Goal: Find contact information: Find contact information

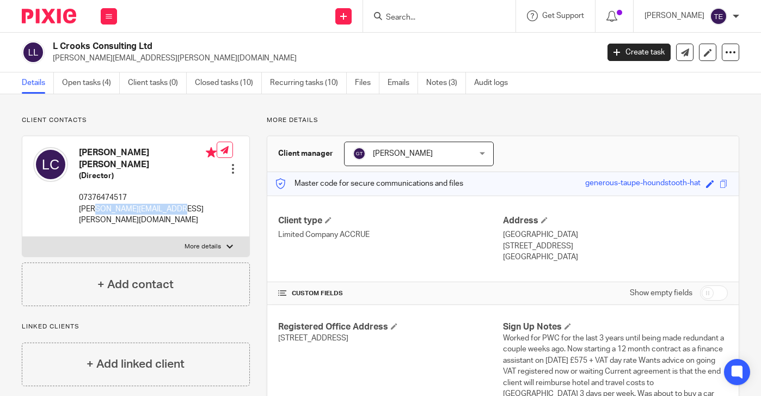
scroll to position [104, 0]
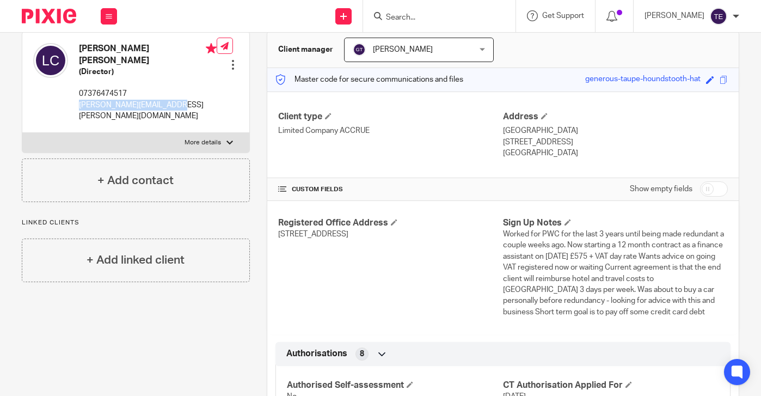
click at [76, 99] on div "Lewis Jordan Crooks (Director) 07376474517 lewis.crooks@outlook.com Edit contac…" at bounding box center [135, 82] width 227 height 101
click at [438, 20] on input "Search" at bounding box center [434, 18] width 98 height 10
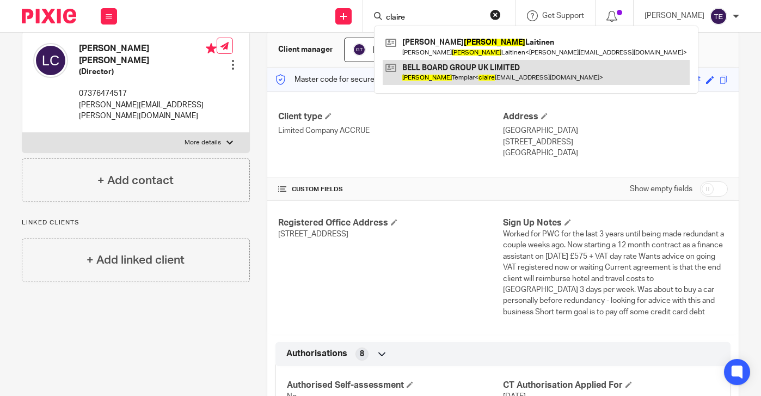
type input "claire"
click at [468, 69] on link at bounding box center [536, 72] width 307 height 25
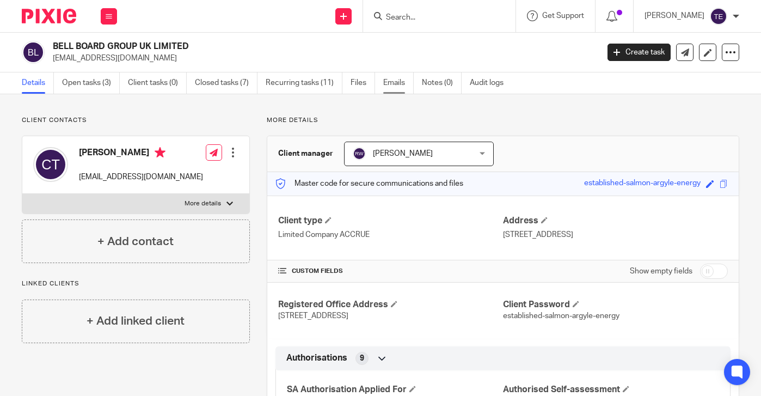
click at [390, 87] on link "Emails" at bounding box center [398, 82] width 30 height 21
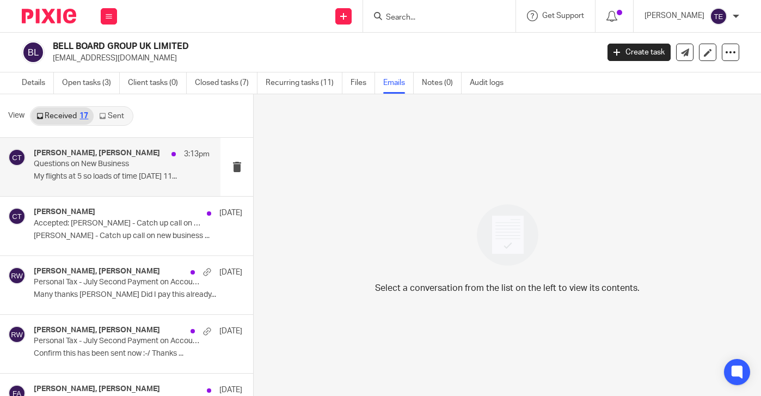
click at [83, 160] on p "Questions on New Business" at bounding box center [104, 164] width 141 height 9
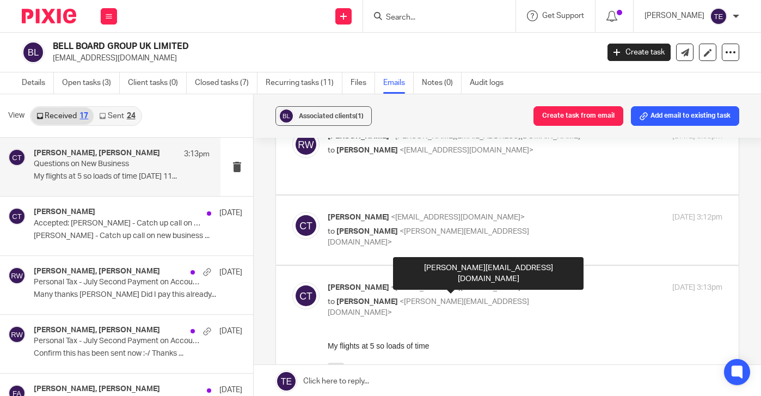
scroll to position [740, 0]
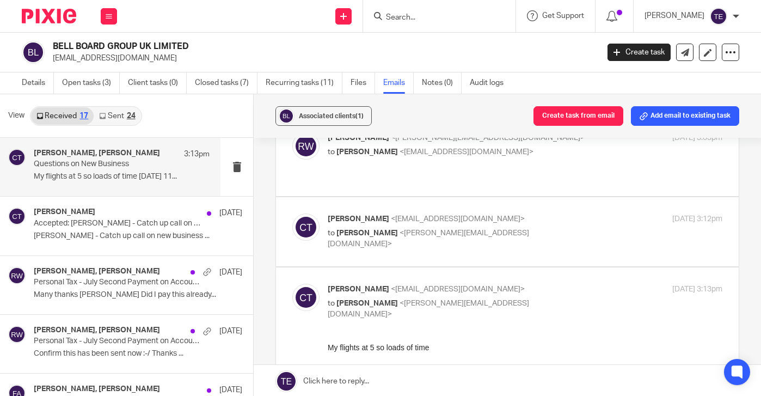
click at [407, 157] on div "Ricky Whitfield <ricky@accrueaccounting.co.uk> to Claire Templar <clairetemplar…" at bounding box center [459, 144] width 263 height 25
checkbox input "true"
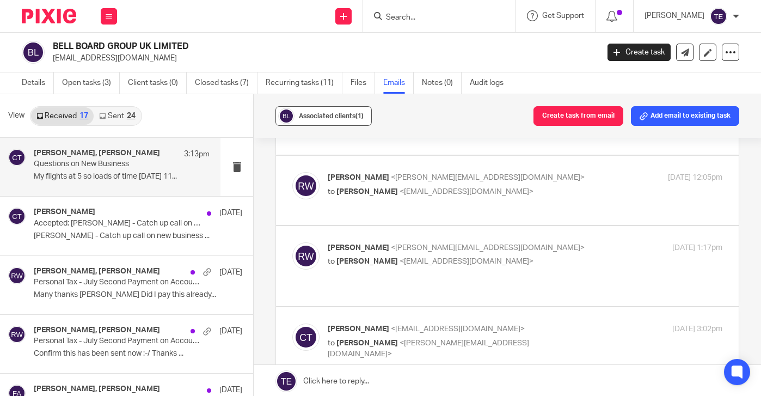
scroll to position [477, 0]
click at [416, 20] on input "Search" at bounding box center [434, 18] width 98 height 10
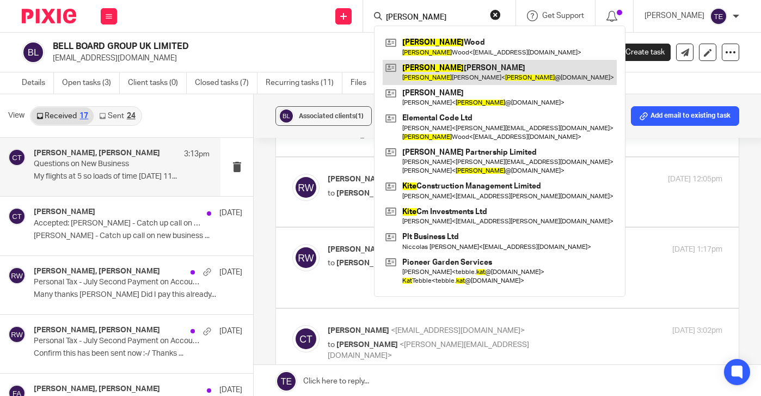
type input "kate"
click at [440, 76] on link at bounding box center [500, 72] width 234 height 25
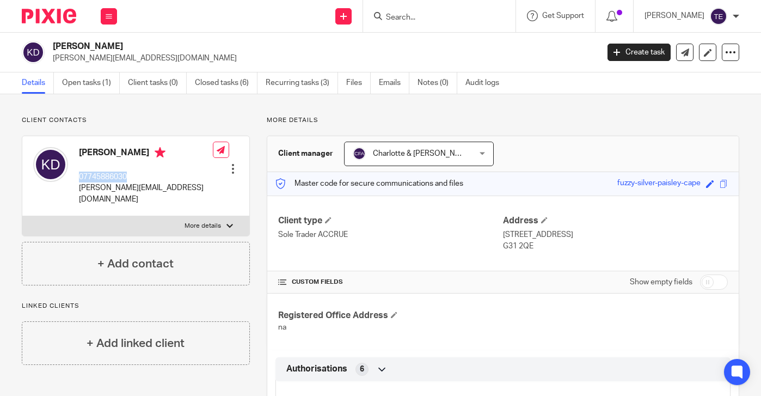
drag, startPoint x: 139, startPoint y: 180, endPoint x: 78, endPoint y: 180, distance: 61.0
click at [78, 180] on div "[PERSON_NAME] 07745886030 [PERSON_NAME][EMAIL_ADDRESS][DOMAIN_NAME]" at bounding box center [123, 176] width 180 height 69
copy p "07745886030"
click at [178, 187] on div "Kate Downes 07745886030 kate@coramarketing.co Edit contact Create client from c…" at bounding box center [135, 176] width 227 height 80
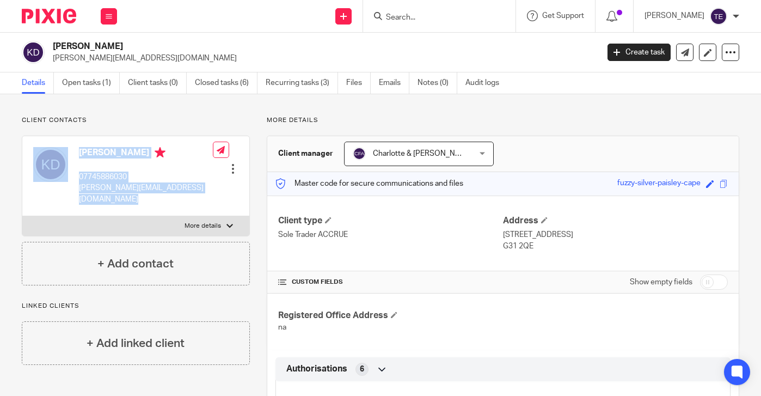
drag, startPoint x: 178, startPoint y: 187, endPoint x: 72, endPoint y: 189, distance: 105.7
click at [72, 189] on div "Kate Downes 07745886030 kate@coramarketing.co Edit contact Create client from c…" at bounding box center [135, 176] width 227 height 80
click at [170, 187] on div "Kate Downes 07745886030 kate@coramarketing.co Edit contact Create client from c…" at bounding box center [135, 176] width 227 height 80
drag, startPoint x: 170, startPoint y: 187, endPoint x: 73, endPoint y: 191, distance: 97.0
click at [73, 191] on div "Kate Downes 07745886030 kate@coramarketing.co Edit contact Create client from c…" at bounding box center [135, 176] width 227 height 80
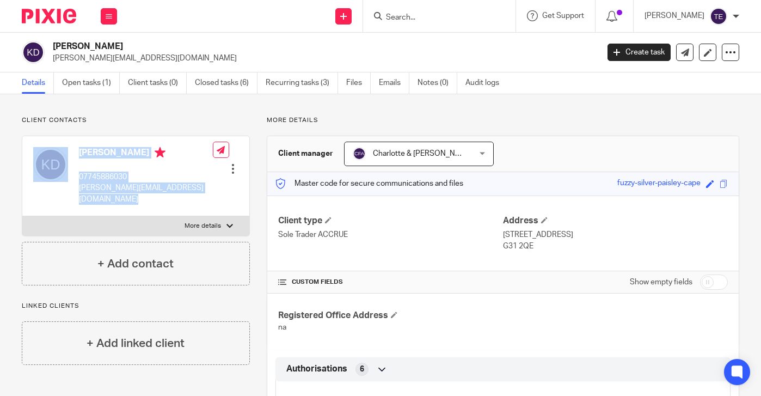
click at [167, 188] on div "Kate Downes 07745886030 kate@coramarketing.co Edit contact Create client from c…" at bounding box center [135, 176] width 227 height 80
drag, startPoint x: 167, startPoint y: 188, endPoint x: 79, endPoint y: 190, distance: 87.7
click at [79, 190] on div "Kate Downes 07745886030 kate@coramarketing.co Edit contact Create client from c…" at bounding box center [135, 176] width 227 height 80
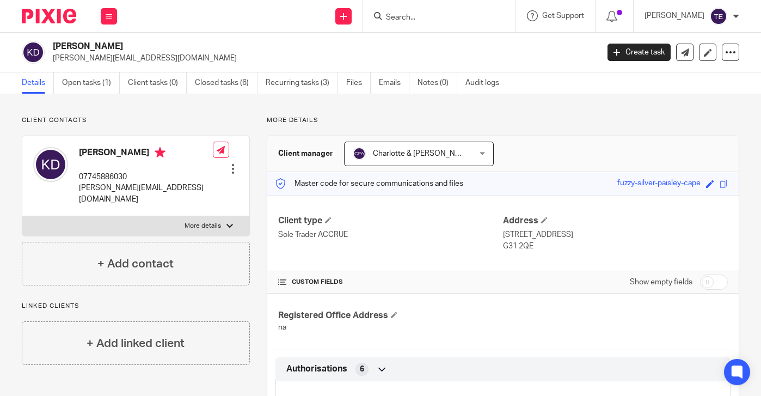
click at [426, 15] on input "Search" at bounding box center [434, 18] width 98 height 10
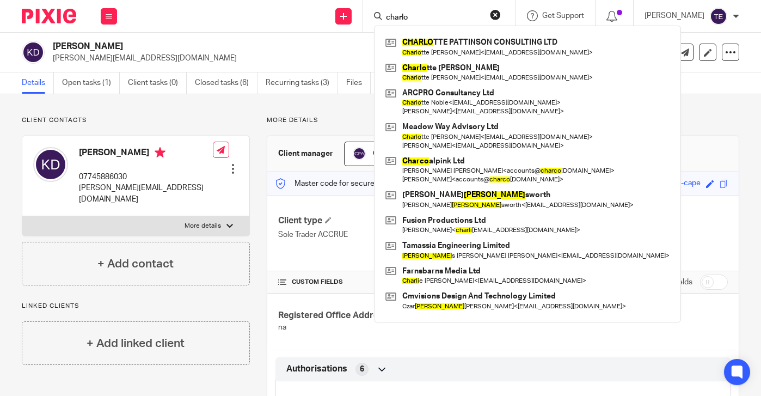
type input "charlo"
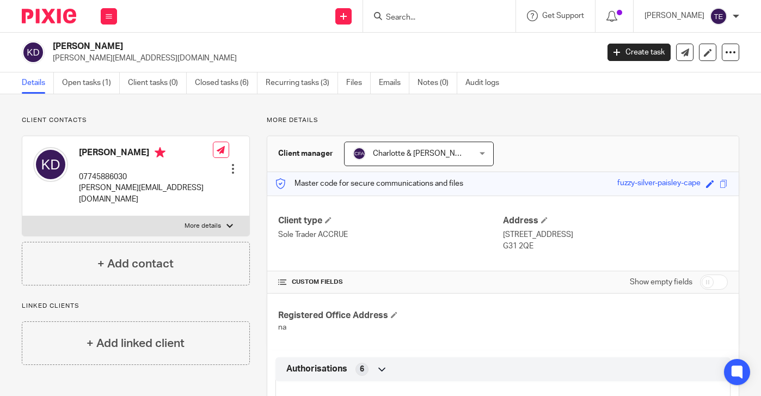
click at [430, 15] on input "Search" at bounding box center [434, 18] width 98 height 10
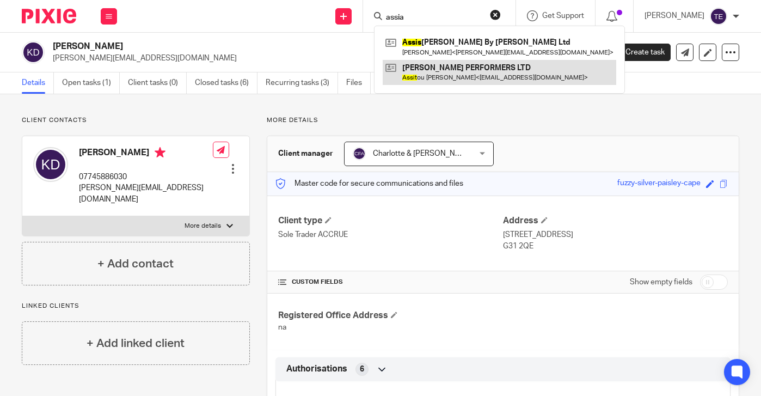
type input "assia"
click at [451, 75] on link at bounding box center [500, 72] width 234 height 25
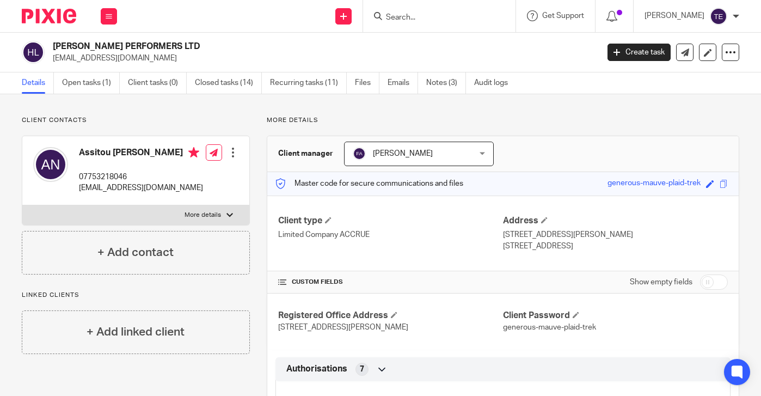
click at [429, 7] on div at bounding box center [439, 16] width 152 height 32
click at [430, 14] on input "Search" at bounding box center [434, 18] width 98 height 10
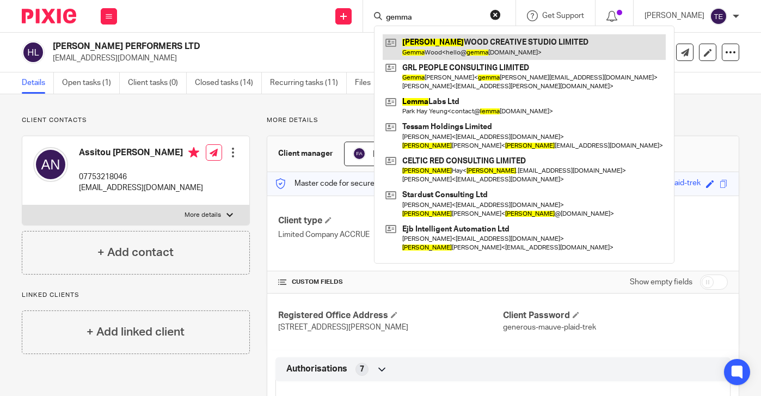
type input "gemma"
click at [473, 48] on link at bounding box center [524, 46] width 283 height 25
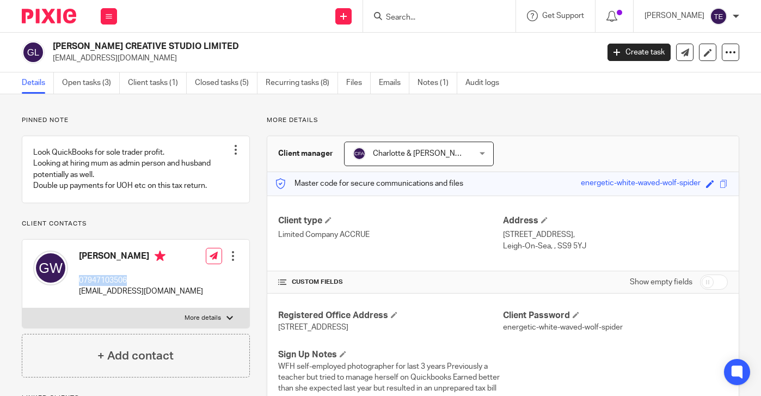
drag, startPoint x: 137, startPoint y: 292, endPoint x: 77, endPoint y: 293, distance: 59.9
click at [77, 293] on div "[PERSON_NAME] 07947103506 [EMAIL_ADDRESS][DOMAIN_NAME]" at bounding box center [118, 274] width 170 height 58
copy p "07947103506"
click at [154, 297] on p "[EMAIL_ADDRESS][DOMAIN_NAME]" at bounding box center [141, 291] width 124 height 11
drag, startPoint x: 120, startPoint y: 316, endPoint x: 80, endPoint y: 307, distance: 41.5
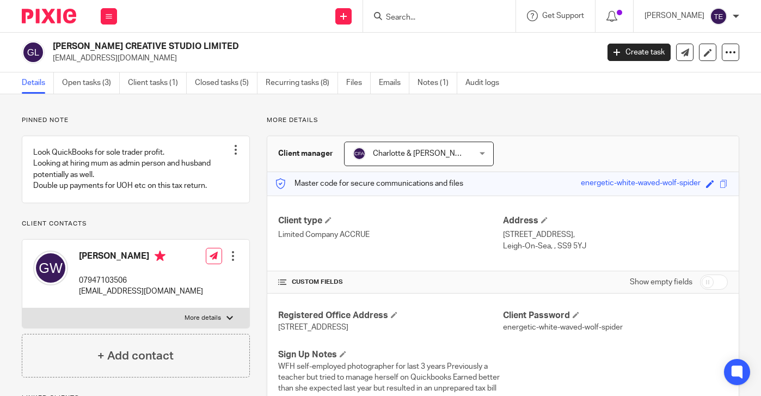
click at [80, 297] on p "[EMAIL_ADDRESS][DOMAIN_NAME]" at bounding box center [141, 291] width 124 height 11
copy p "[EMAIL_ADDRESS][DOMAIN_NAME]"
click at [412, 9] on form at bounding box center [443, 16] width 116 height 14
click at [414, 15] on input "Search" at bounding box center [434, 18] width 98 height 10
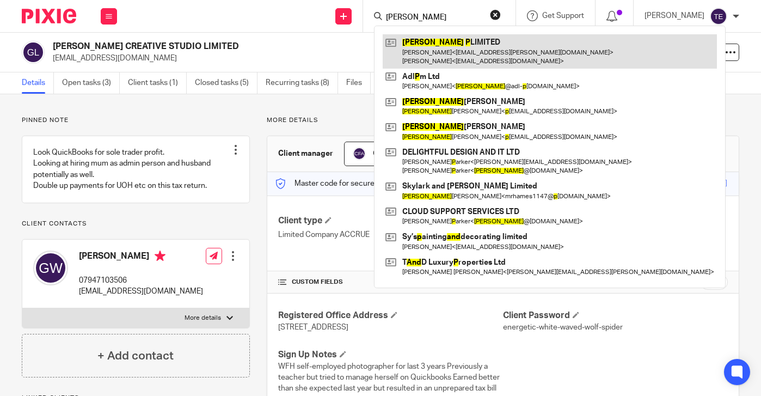
type input "andy p"
click at [466, 58] on link at bounding box center [550, 51] width 334 height 34
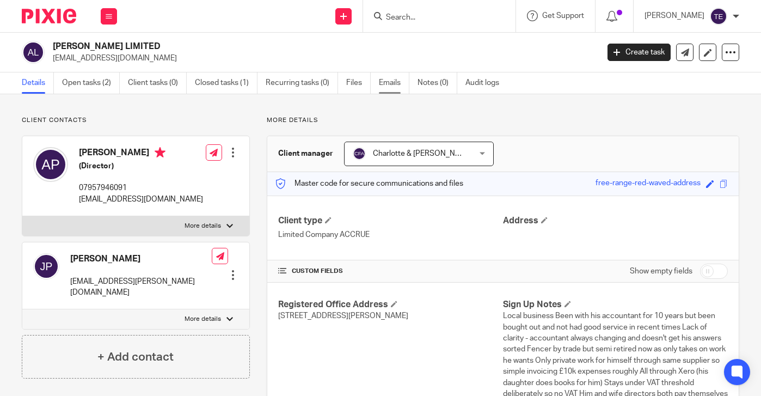
click at [385, 82] on link "Emails" at bounding box center [394, 82] width 30 height 21
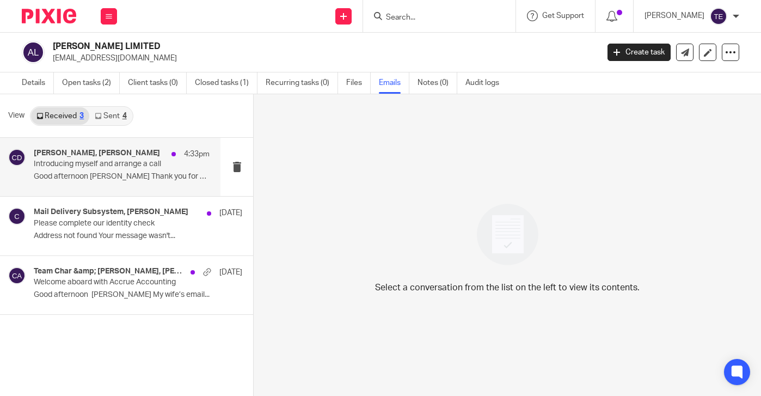
click at [91, 179] on p "Good afternoon [PERSON_NAME] Thank you for your..." at bounding box center [122, 176] width 176 height 9
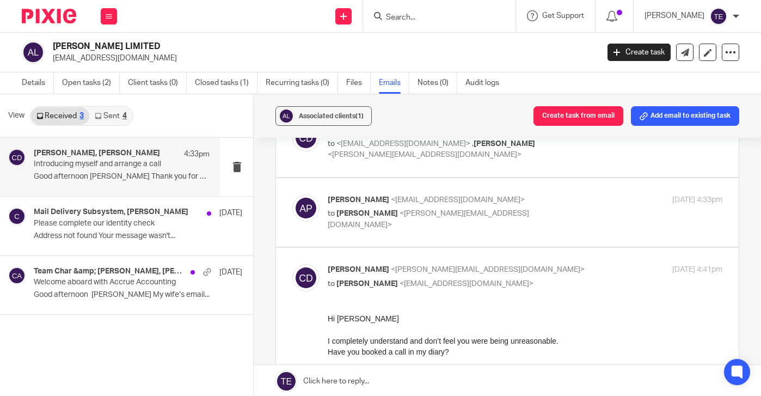
scroll to position [41, 0]
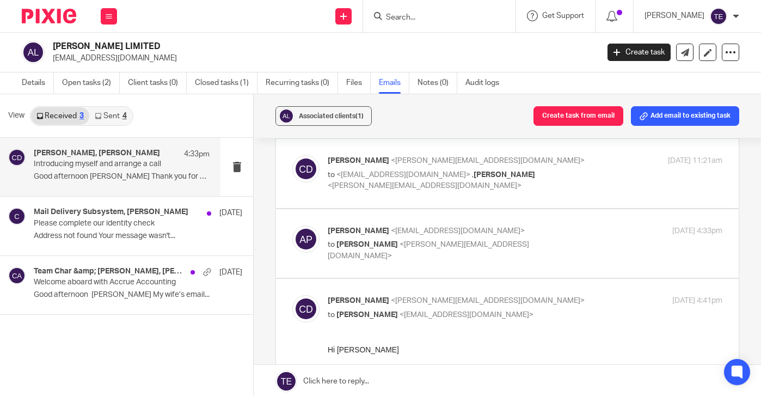
click at [435, 251] on div "[PERSON_NAME] <[EMAIL_ADDRESS][DOMAIN_NAME]> to [PERSON_NAME] <[PERSON_NAME][EM…" at bounding box center [525, 243] width 395 height 36
checkbox input "true"
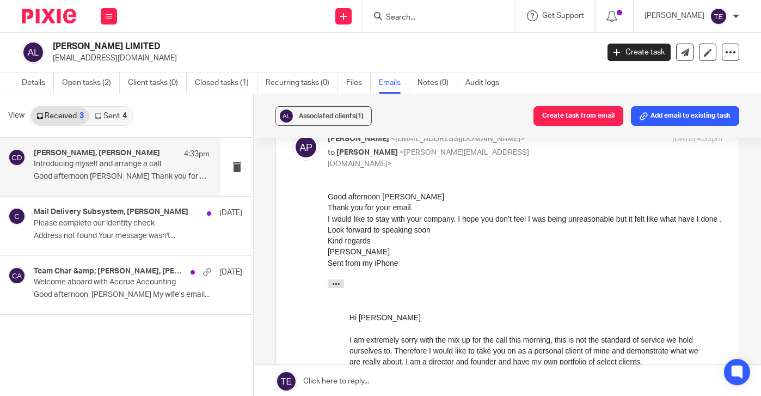
scroll to position [135, 0]
